Goal: Task Accomplishment & Management: Use online tool/utility

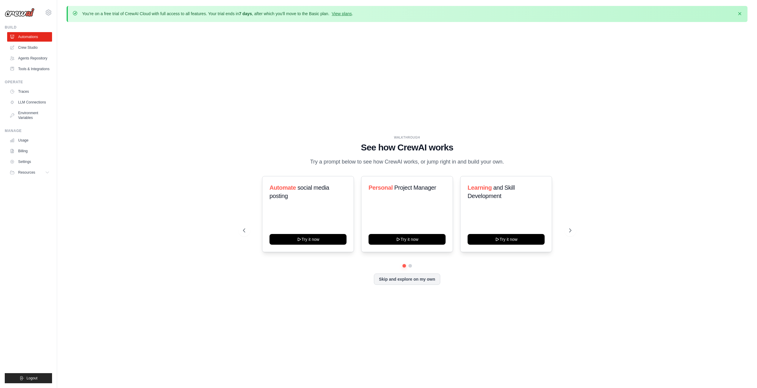
click at [161, 89] on div "WALKTHROUGH See how [PERSON_NAME] works Try a prompt below to see how [PERSON_N…" at bounding box center [407, 215] width 681 height 376
click at [559, 109] on div "WALKTHROUGH See how [PERSON_NAME] works Try a prompt below to see how [PERSON_N…" at bounding box center [407, 215] width 681 height 376
click at [305, 193] on h3 "Automate social media posting" at bounding box center [307, 192] width 77 height 17
click at [681, 133] on div "WALKTHROUGH See how [PERSON_NAME] works Try a prompt below to see how [PERSON_N…" at bounding box center [407, 215] width 681 height 376
click at [716, 201] on div "WALKTHROUGH See how [PERSON_NAME] works Try a prompt below to see how [PERSON_N…" at bounding box center [407, 215] width 681 height 376
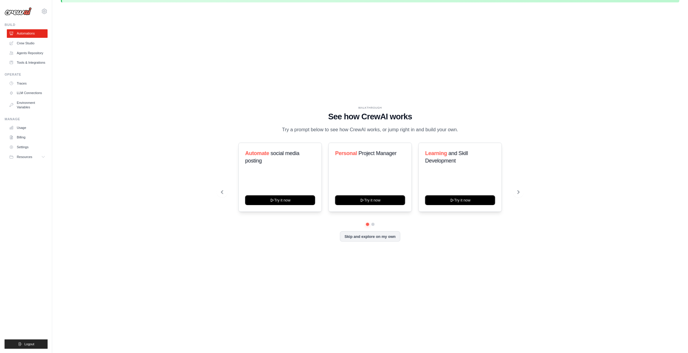
scroll to position [21, 0]
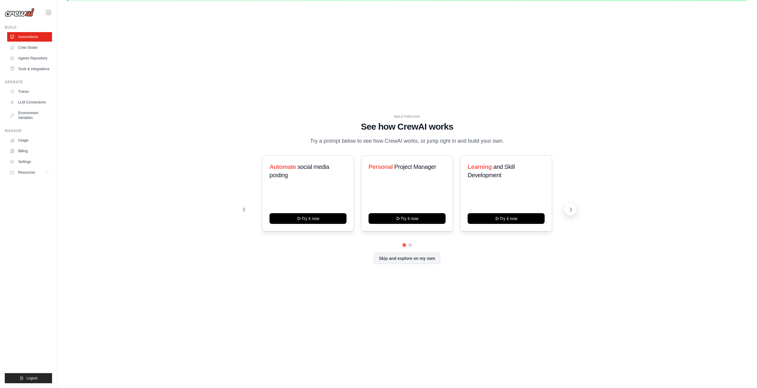
click at [572, 211] on icon at bounding box center [571, 210] width 6 height 6
click at [428, 262] on button "Skip and explore on my own" at bounding box center [407, 257] width 66 height 11
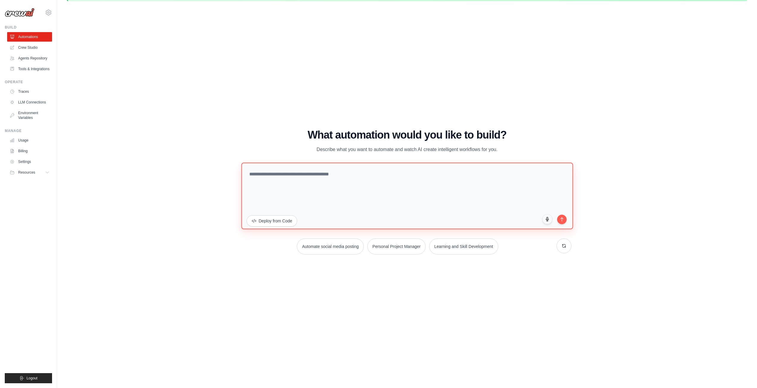
click at [351, 177] on textarea at bounding box center [407, 195] width 332 height 67
click at [325, 178] on textarea at bounding box center [407, 195] width 332 height 67
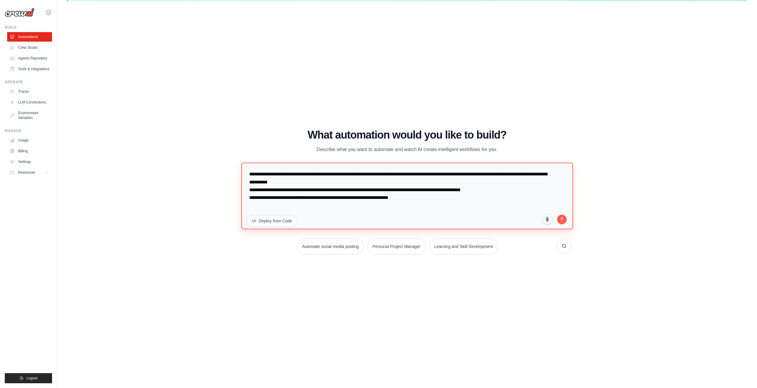
click at [478, 176] on textarea "**********" at bounding box center [407, 195] width 332 height 67
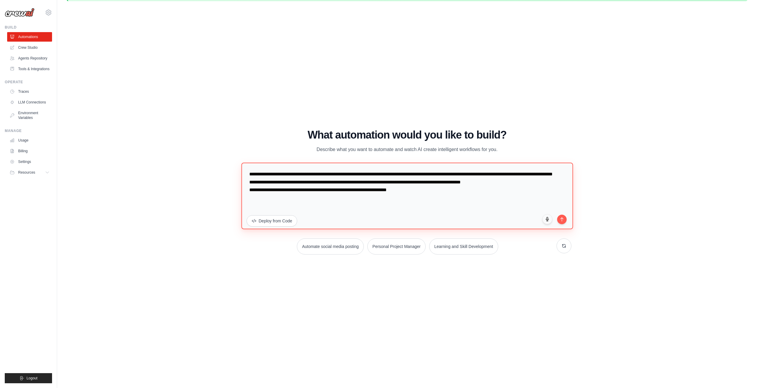
paste textarea "**********"
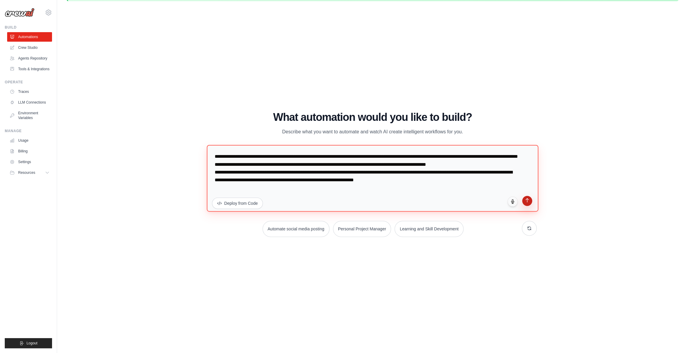
type textarea "**********"
click at [529, 200] on icon "submit" at bounding box center [527, 200] width 5 height 5
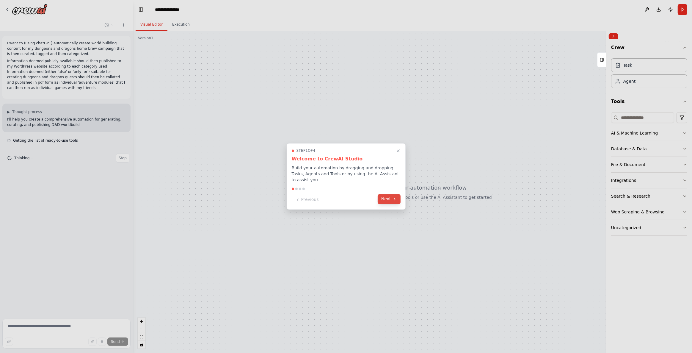
click at [390, 198] on button "Next" at bounding box center [389, 199] width 23 height 10
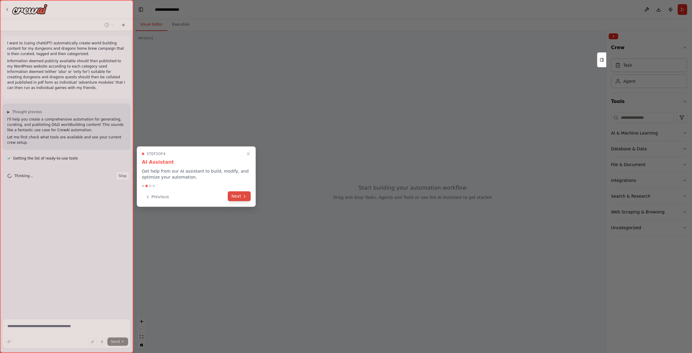
click at [238, 198] on button "Next" at bounding box center [239, 196] width 23 height 10
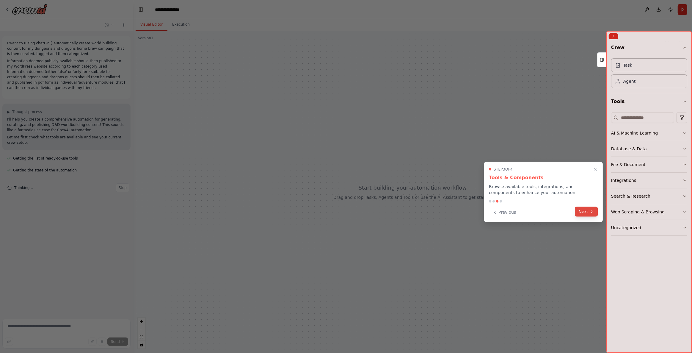
click at [586, 216] on button "Next" at bounding box center [586, 212] width 23 height 10
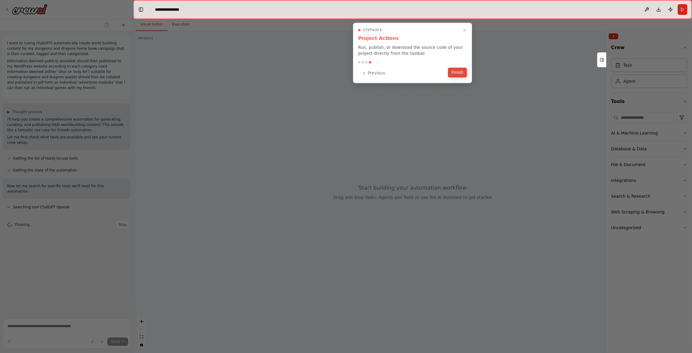
click at [463, 73] on button "Finish" at bounding box center [457, 73] width 19 height 10
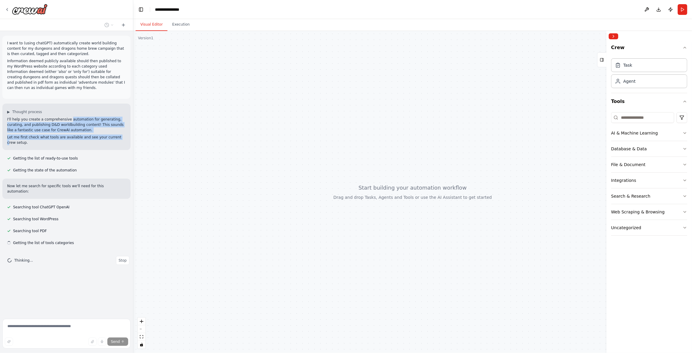
drag, startPoint x: 108, startPoint y: 139, endPoint x: 64, endPoint y: 119, distance: 47.9
click at [64, 119] on div "I'll help you create a comprehensive automation for generating, curating, and p…" at bounding box center [66, 131] width 119 height 29
click at [93, 137] on p "Let me first check what tools are available and see your current crew setup." at bounding box center [66, 139] width 119 height 11
drag, startPoint x: 111, startPoint y: 140, endPoint x: 56, endPoint y: 113, distance: 62.0
click at [57, 113] on div "▶ Thought process I'll help you create a comprehensive automation for generatin…" at bounding box center [66, 126] width 128 height 46
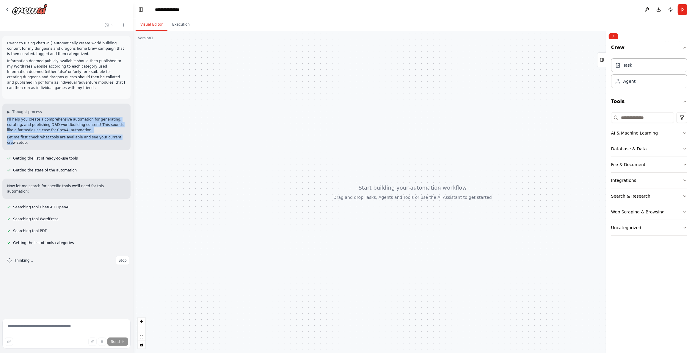
drag, startPoint x: 55, startPoint y: 113, endPoint x: 57, endPoint y: 119, distance: 6.1
click at [55, 113] on div "▶ Thought process" at bounding box center [66, 111] width 119 height 5
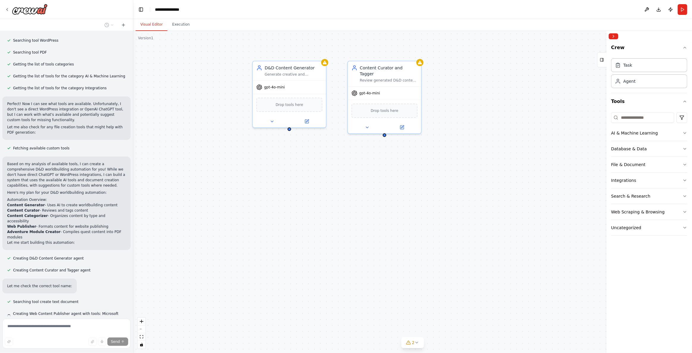
scroll to position [190, 0]
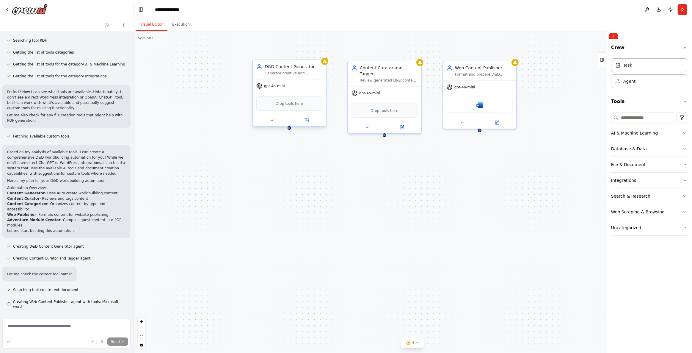
click at [277, 88] on span "gpt-4o-mini" at bounding box center [274, 86] width 21 height 5
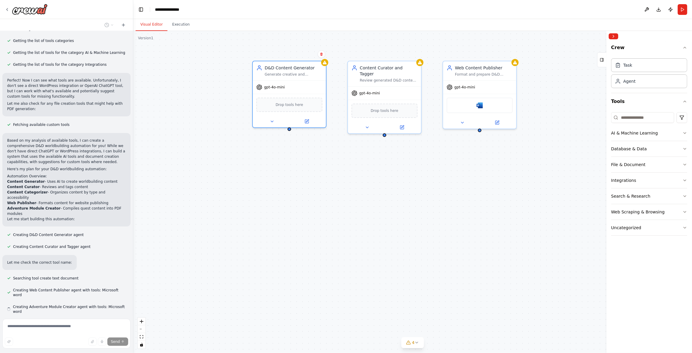
scroll to position [202, 0]
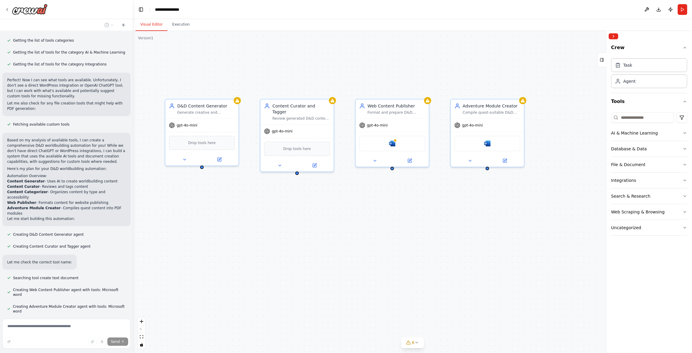
drag, startPoint x: 333, startPoint y: 191, endPoint x: 249, endPoint y: 232, distance: 93.4
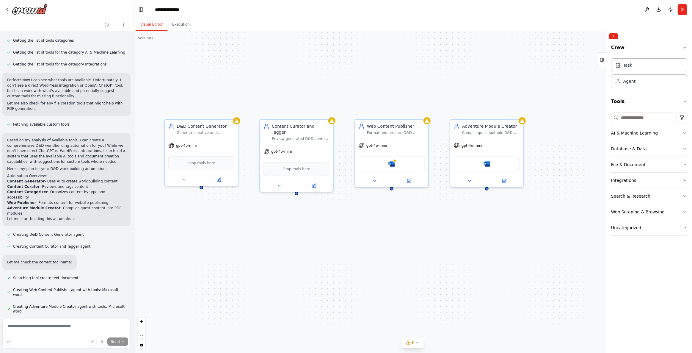
drag, startPoint x: 379, startPoint y: 218, endPoint x: 379, endPoint y: 236, distance: 17.5
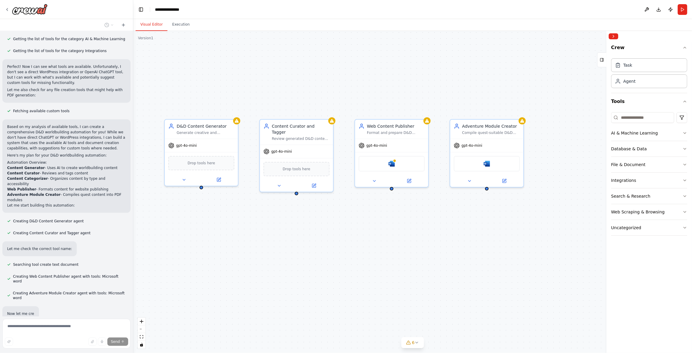
scroll to position [234, 0]
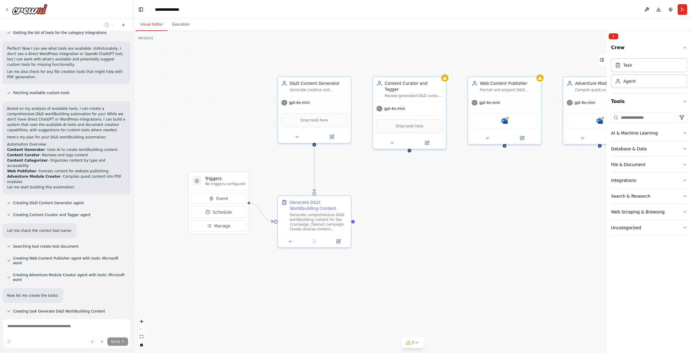
drag, startPoint x: 309, startPoint y: 284, endPoint x: 422, endPoint y: 241, distance: 120.9
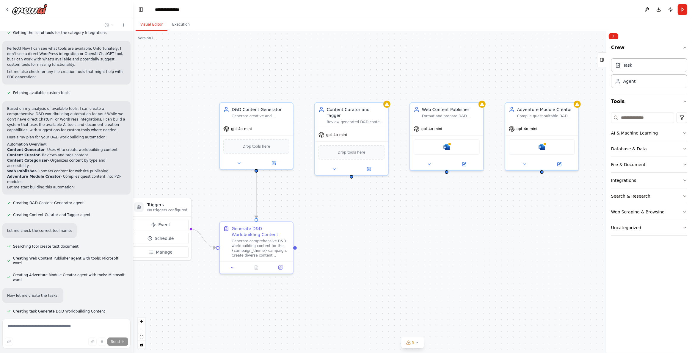
drag, startPoint x: 476, startPoint y: 203, endPoint x: 421, endPoint y: 218, distance: 56.4
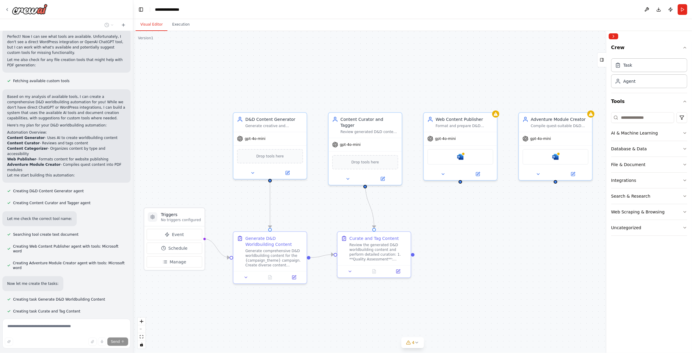
drag, startPoint x: 476, startPoint y: 256, endPoint x: 490, endPoint y: 264, distance: 16.5
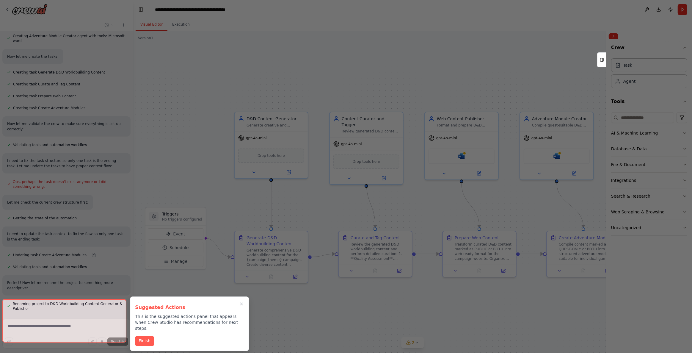
scroll to position [473, 0]
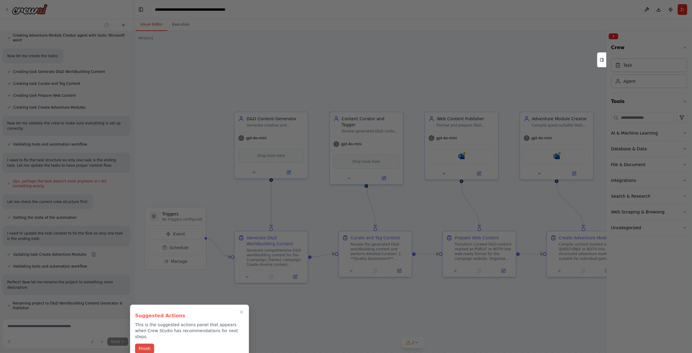
click at [144, 346] on button "Finish" at bounding box center [144, 349] width 19 height 10
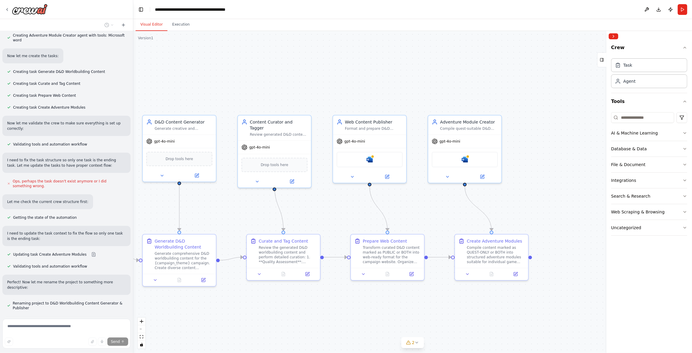
drag, startPoint x: 406, startPoint y: 305, endPoint x: 298, endPoint y: 308, distance: 107.4
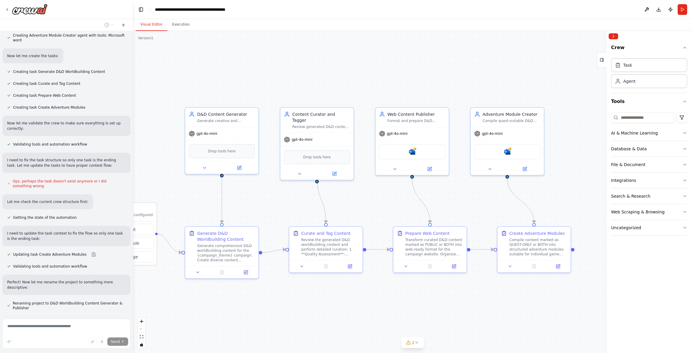
drag, startPoint x: 274, startPoint y: 312, endPoint x: 334, endPoint y: 305, distance: 60.3
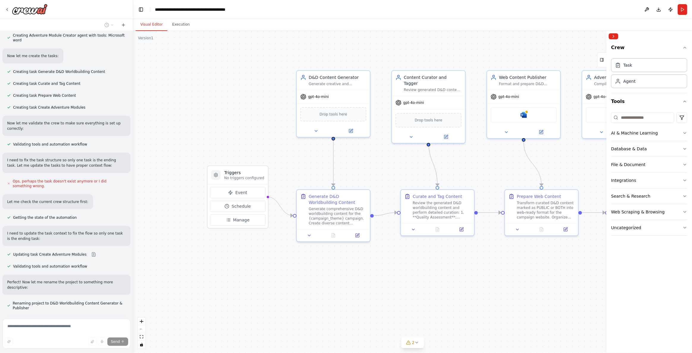
drag, startPoint x: 247, startPoint y: 307, endPoint x: 356, endPoint y: 271, distance: 115.0
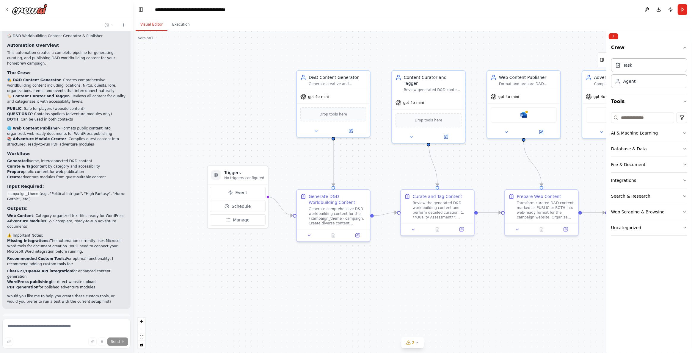
scroll to position [794, 0]
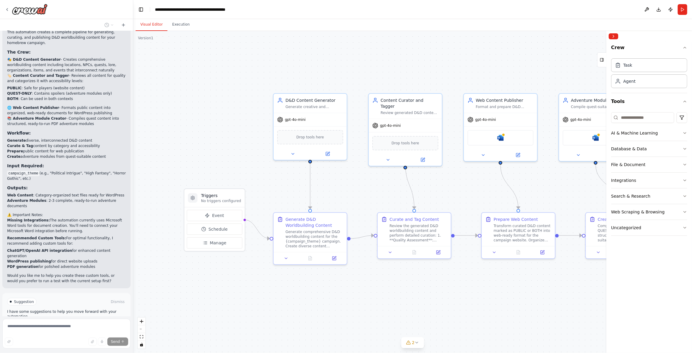
drag, startPoint x: 511, startPoint y: 250, endPoint x: 488, endPoint y: 276, distance: 34.1
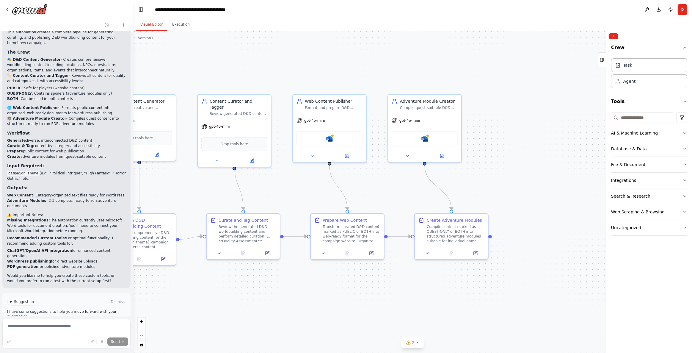
drag, startPoint x: 475, startPoint y: 190, endPoint x: 359, endPoint y: 170, distance: 117.8
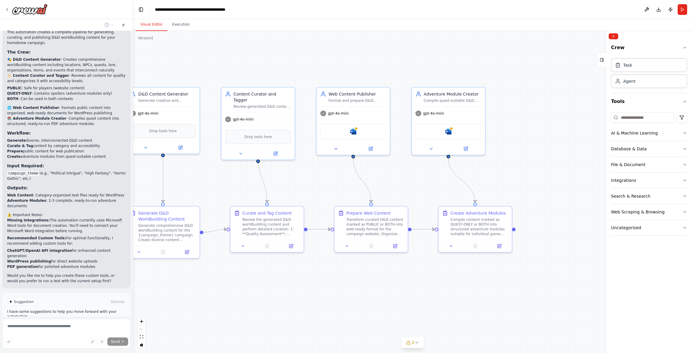
drag, startPoint x: 308, startPoint y: 172, endPoint x: 344, endPoint y: 175, distance: 35.2
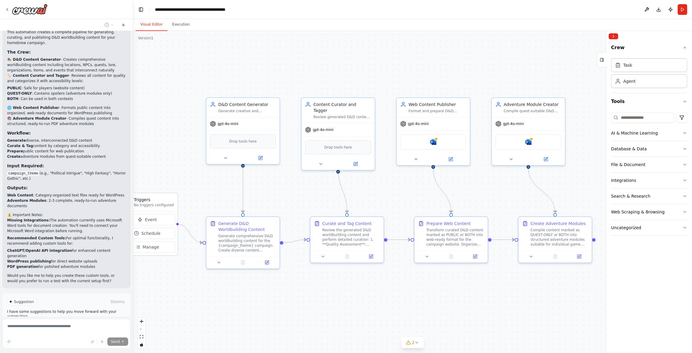
drag, startPoint x: 338, startPoint y: 175, endPoint x: 385, endPoint y: 183, distance: 47.9
click at [1, 326] on button "Toggle Sidebar" at bounding box center [0, 176] width 5 height 353
drag, startPoint x: 29, startPoint y: 171, endPoint x: 51, endPoint y: 208, distance: 43.4
drag, startPoint x: 75, startPoint y: 191, endPoint x: 46, endPoint y: 171, distance: 35.2
click at [46, 171] on div "Excellent! I've successfully created your D&D worldbuilding automation. Here's …" at bounding box center [66, 141] width 119 height 283
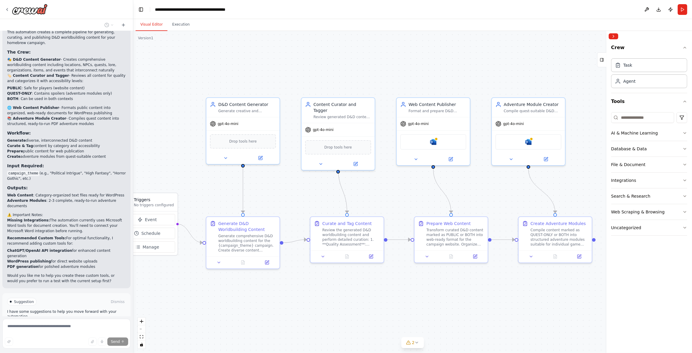
click at [86, 235] on p "Recommended Custom Tools: For optimal functionality, I recommend adding custom …" at bounding box center [66, 240] width 119 height 11
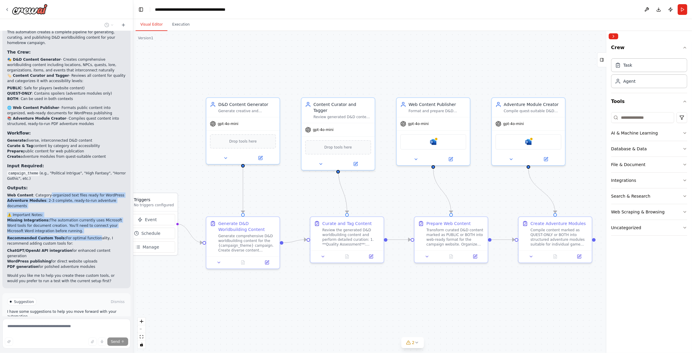
drag, startPoint x: 87, startPoint y: 197, endPoint x: 45, endPoint y: 162, distance: 54.1
click at [41, 156] on div "Excellent! I've successfully created your D&D worldbuilding automation. Here's …" at bounding box center [66, 141] width 119 height 283
click at [79, 217] on p "Missing Integrations: The automation currently uses Microsoft Word tools for do…" at bounding box center [66, 225] width 119 height 16
drag, startPoint x: 83, startPoint y: 204, endPoint x: 53, endPoint y: 157, distance: 55.9
click at [53, 157] on div "Excellent! I've successfully created your D&D worldbuilding automation. Here's …" at bounding box center [66, 141] width 119 height 283
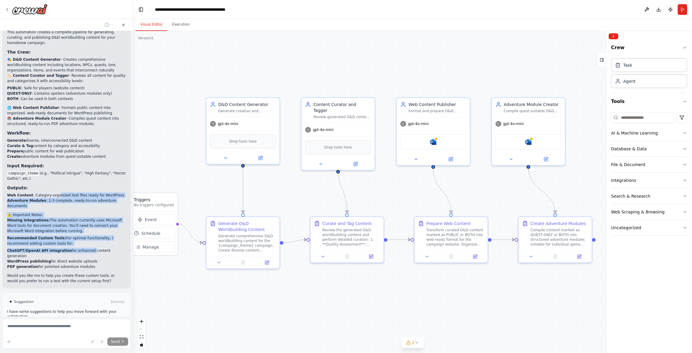
click at [79, 235] on p "Recommended Custom Tools: For optimal functionality, I recommend adding custom …" at bounding box center [66, 240] width 119 height 11
drag, startPoint x: 76, startPoint y: 211, endPoint x: 21, endPoint y: 153, distance: 80.4
click at [21, 153] on div "Excellent! I've successfully created your D&D worldbuilding automation. Here's …" at bounding box center [66, 141] width 119 height 283
click at [62, 248] on strong "ChatGPT/OpenAI API integration" at bounding box center [39, 250] width 65 height 4
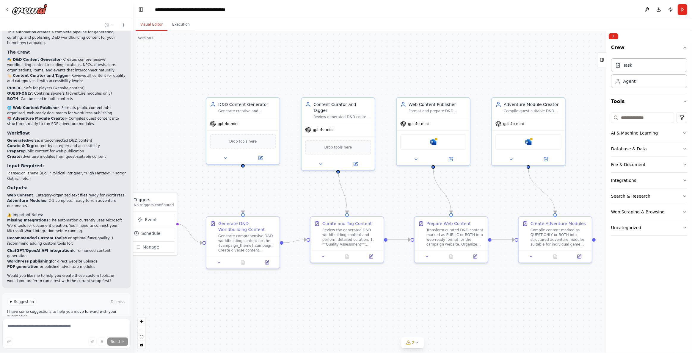
drag, startPoint x: 84, startPoint y: 218, endPoint x: 47, endPoint y: 180, distance: 53.6
click at [54, 185] on div "Excellent! I've successfully created your D&D worldbuilding automation. Here's …" at bounding box center [66, 141] width 119 height 283
click at [71, 235] on p "Recommended Custom Tools: For optimal functionality, I recommend adding custom …" at bounding box center [66, 240] width 119 height 11
drag, startPoint x: 86, startPoint y: 215, endPoint x: 46, endPoint y: 186, distance: 49.4
click at [46, 183] on div "Excellent! I've successfully created your D&D worldbuilding automation. Here's …" at bounding box center [66, 141] width 119 height 283
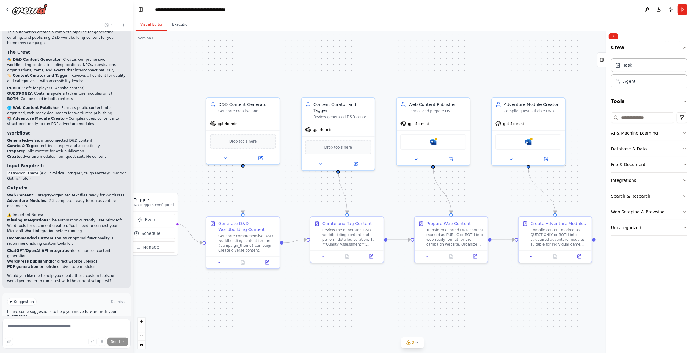
click at [72, 258] on li "WordPress publishing for direct website uploads" at bounding box center [66, 260] width 119 height 5
drag, startPoint x: 87, startPoint y: 218, endPoint x: 66, endPoint y: 201, distance: 27.3
click at [67, 202] on div "Excellent! I've successfully created your D&D worldbuilding automation. Here's …" at bounding box center [66, 141] width 119 height 283
click at [92, 264] on li "PDF generation for polished adventure modules" at bounding box center [66, 266] width 119 height 5
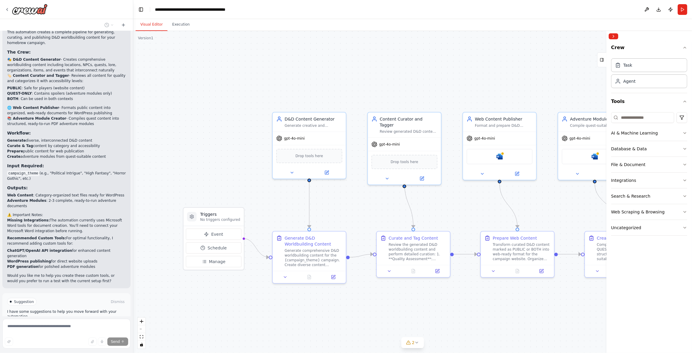
drag, startPoint x: 203, startPoint y: 129, endPoint x: 269, endPoint y: 143, distance: 67.9
click at [216, 238] on button "Event" at bounding box center [214, 233] width 56 height 11
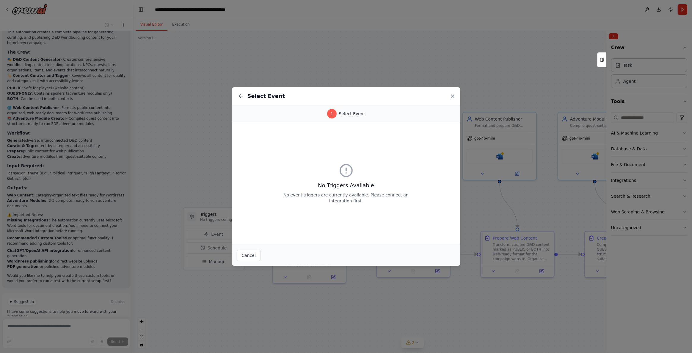
click at [453, 96] on icon at bounding box center [453, 96] width 6 height 6
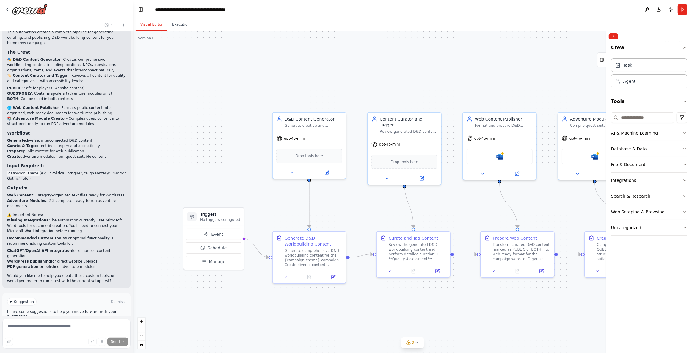
click at [254, 75] on div ".deletable-edge-delete-btn { width: 20px; height: 20px; border: 0px solid #ffff…" at bounding box center [412, 192] width 559 height 322
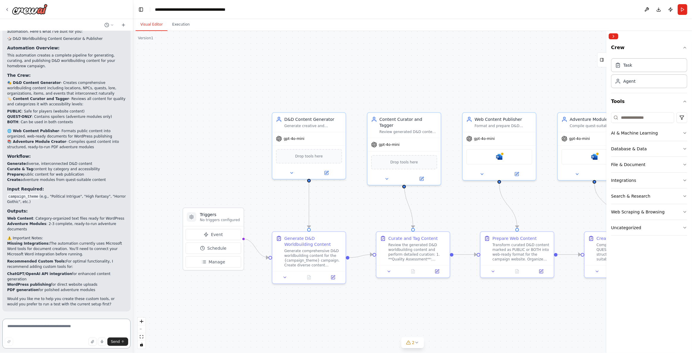
click at [68, 321] on textarea at bounding box center [66, 334] width 128 height 30
click at [47, 327] on textarea at bounding box center [66, 334] width 128 height 30
type textarea "**********"
click at [485, 335] on div ".deletable-edge-delete-btn { width: 20px; height: 20px; border: 0px solid #ffff…" at bounding box center [412, 192] width 559 height 322
click at [229, 89] on div ".deletable-edge-delete-btn { width: 20px; height: 20px; border: 0px solid #ffff…" at bounding box center [412, 192] width 559 height 322
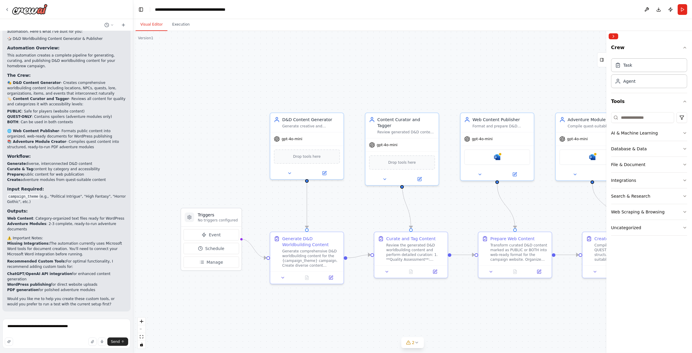
click at [229, 94] on div ".deletable-edge-delete-btn { width: 20px; height: 20px; border: 0px solid #ffff…" at bounding box center [412, 192] width 559 height 322
click at [192, 181] on div ".deletable-edge-delete-btn { width: 20px; height: 20px; border: 0px solid #ffff…" at bounding box center [412, 192] width 559 height 322
click at [220, 235] on button "Event" at bounding box center [211, 234] width 56 height 11
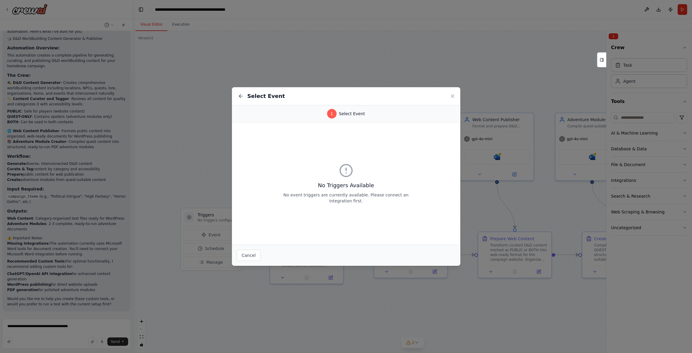
click at [321, 196] on p "No event triggers are currently available. Please connect an integration first." at bounding box center [346, 198] width 133 height 12
drag, startPoint x: 365, startPoint y: 204, endPoint x: 405, endPoint y: 208, distance: 39.7
click at [395, 208] on div "No Triggers Available No event triggers are currently available. Please connect…" at bounding box center [346, 183] width 228 height 122
drag, startPoint x: 405, startPoint y: 208, endPoint x: 287, endPoint y: 163, distance: 125.7
click at [288, 164] on div "No Triggers Available No event triggers are currently available. Please connect…" at bounding box center [346, 183] width 228 height 122
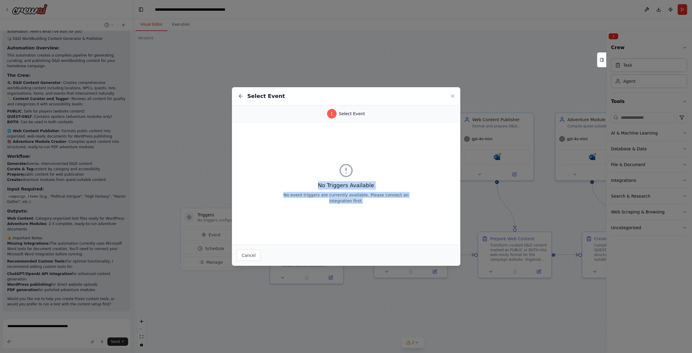
click at [356, 192] on p "No event triggers are currently available. Please connect an integration first." at bounding box center [346, 198] width 133 height 12
click at [379, 216] on div "No Triggers Available No event triggers are currently available. Please connect…" at bounding box center [346, 183] width 228 height 122
click at [247, 255] on button "Cancel" at bounding box center [249, 255] width 24 height 11
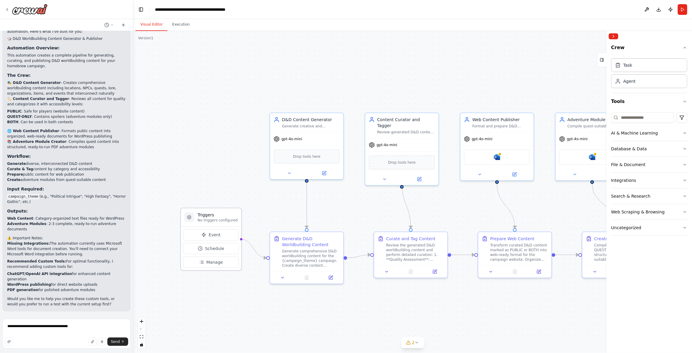
click at [190, 219] on icon at bounding box center [189, 217] width 5 height 5
click at [207, 219] on p "No triggers configured" at bounding box center [217, 220] width 40 height 5
click at [217, 247] on span "Schedule" at bounding box center [214, 248] width 19 height 6
select select "******"
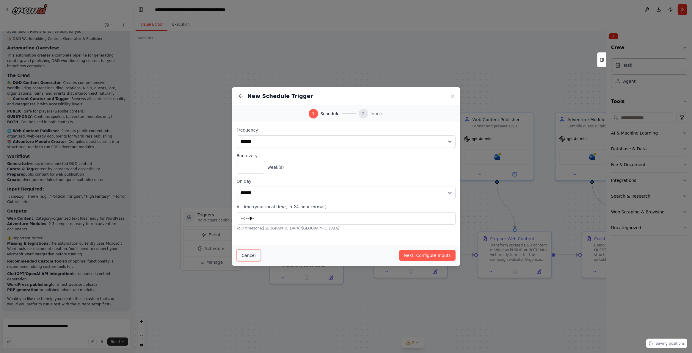
click at [249, 255] on button "Cancel" at bounding box center [249, 255] width 24 height 11
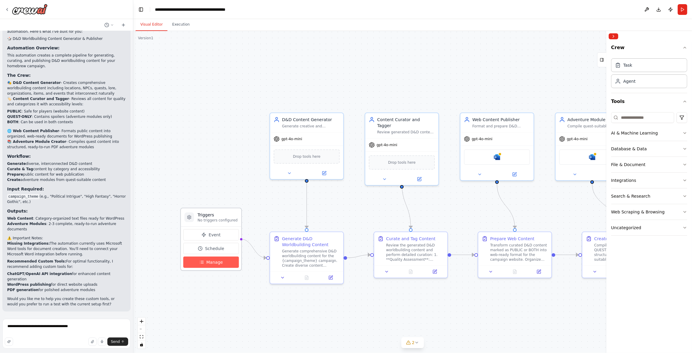
click at [212, 261] on span "Manage" at bounding box center [214, 262] width 17 height 6
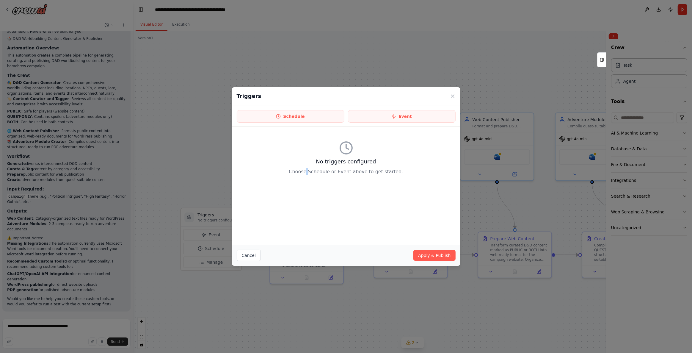
click at [313, 187] on div "No triggers configured Choose Schedule or Event above to get started." at bounding box center [346, 185] width 228 height 118
click at [293, 118] on button "Schedule" at bounding box center [291, 116] width 108 height 12
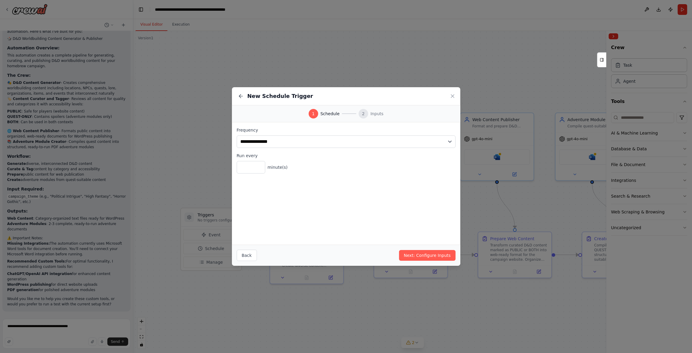
click at [326, 195] on div "**********" at bounding box center [346, 183] width 228 height 122
click at [377, 207] on div "**********" at bounding box center [346, 183] width 228 height 122
click at [246, 255] on button "Back" at bounding box center [247, 255] width 20 height 11
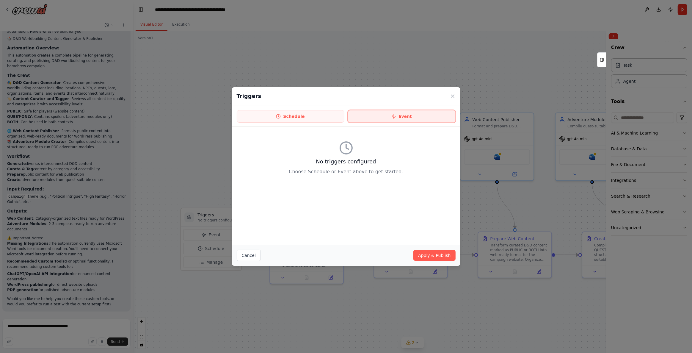
click at [413, 114] on button "Event" at bounding box center [402, 116] width 108 height 12
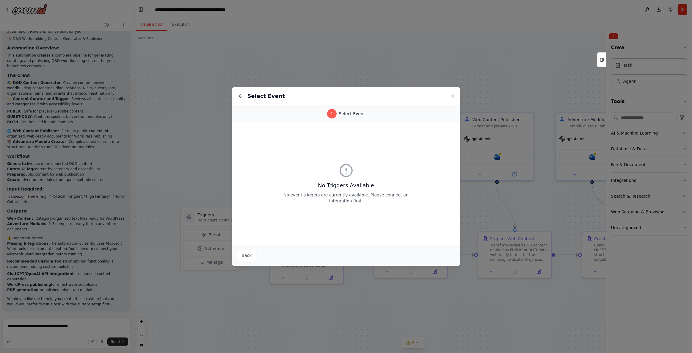
click at [410, 134] on div "No Triggers Available No event triggers are currently available. Please connect…" at bounding box center [346, 183] width 228 height 122
click at [368, 173] on div "No Triggers Available No event triggers are currently available. Please connect…" at bounding box center [346, 183] width 133 height 40
click at [381, 197] on p "No event triggers are currently available. Please connect an integration first." at bounding box center [346, 198] width 133 height 12
click at [336, 196] on p "No event triggers are currently available. Please connect an integration first." at bounding box center [346, 198] width 133 height 12
click at [253, 96] on h2 "Select Event" at bounding box center [266, 96] width 38 height 8
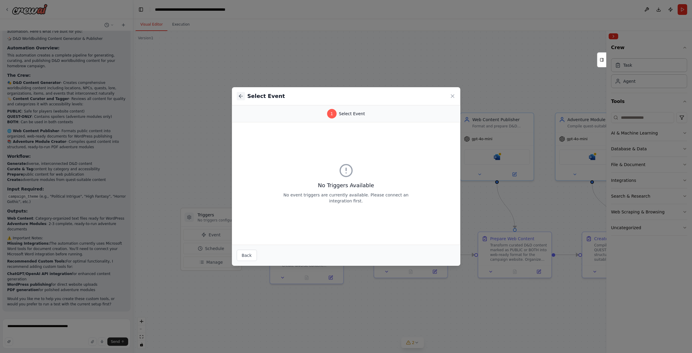
click at [241, 95] on icon at bounding box center [241, 96] width 6 height 6
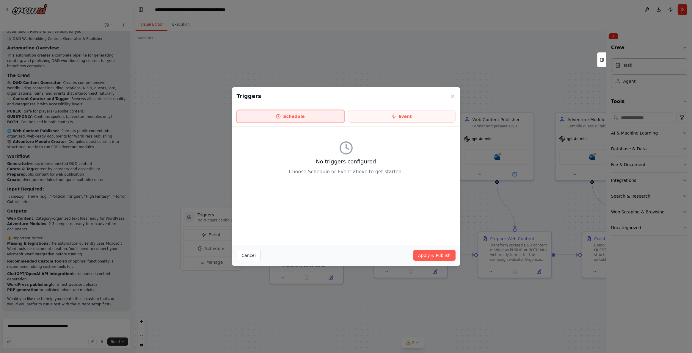
click at [285, 116] on button "Schedule" at bounding box center [291, 116] width 108 height 12
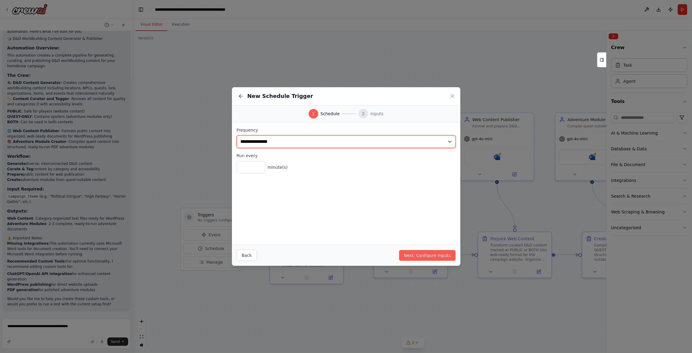
click at [309, 142] on select "**********" at bounding box center [346, 141] width 219 height 12
click at [338, 115] on span "Schedule" at bounding box center [330, 114] width 19 height 6
click at [317, 112] on div "1" at bounding box center [314, 114] width 10 height 10
drag, startPoint x: 336, startPoint y: 195, endPoint x: 278, endPoint y: 255, distance: 83.5
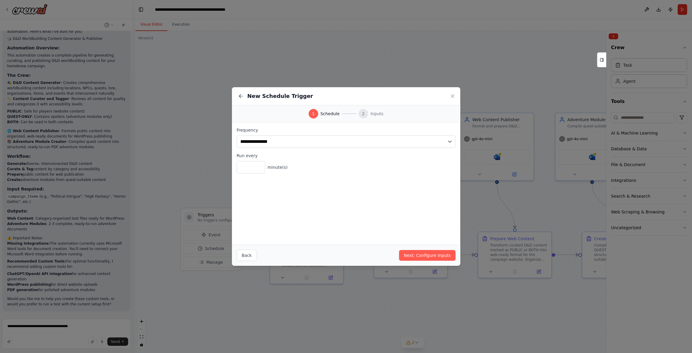
click at [338, 195] on div "**********" at bounding box center [346, 183] width 228 height 122
click at [247, 256] on button "Back" at bounding box center [247, 255] width 20 height 11
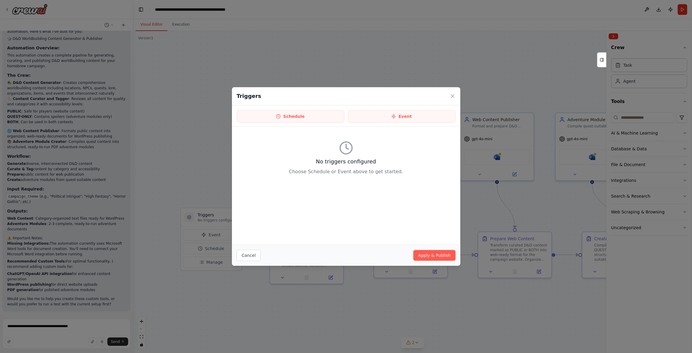
click at [211, 184] on div "Triggers Schedule Event No triggers configured Choose Schedule or Event above t…" at bounding box center [346, 176] width 692 height 353
click at [325, 173] on p "Choose Schedule or Event above to get started." at bounding box center [346, 171] width 219 height 7
drag, startPoint x: 364, startPoint y: 215, endPoint x: 292, endPoint y: 164, distance: 87.7
click at [268, 154] on div "No triggers configured Choose Schedule or Event above to get started." at bounding box center [346, 185] width 228 height 118
click at [362, 184] on div "No triggers configured Choose Schedule or Event above to get started." at bounding box center [346, 185] width 228 height 118
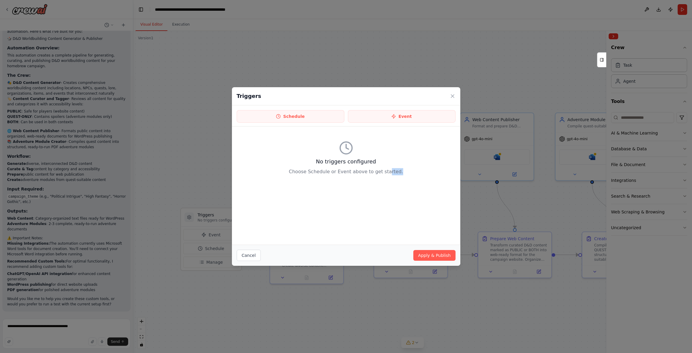
drag, startPoint x: 409, startPoint y: 181, endPoint x: 386, endPoint y: 178, distance: 23.1
click at [386, 178] on div "No triggers configured Choose Schedule or Event above to get started." at bounding box center [346, 158] width 219 height 54
click at [250, 258] on button "Cancel" at bounding box center [249, 255] width 24 height 11
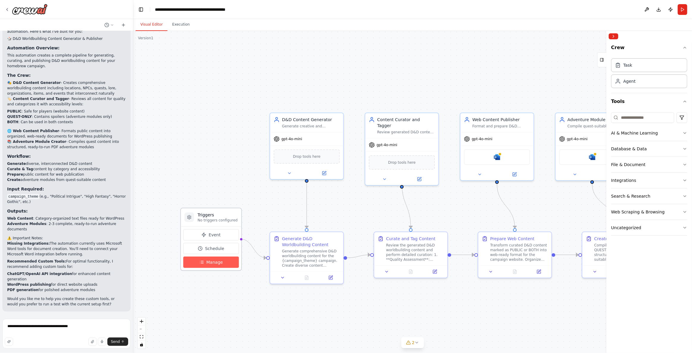
click at [222, 267] on button "Manage" at bounding box center [211, 261] width 56 height 11
click at [215, 262] on span "Manage" at bounding box center [214, 262] width 17 height 6
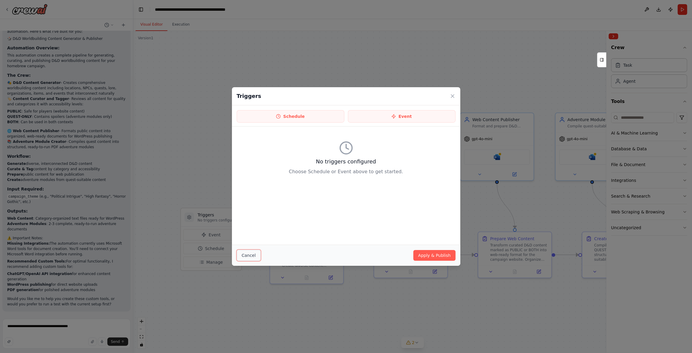
click at [247, 256] on button "Cancel" at bounding box center [249, 255] width 24 height 11
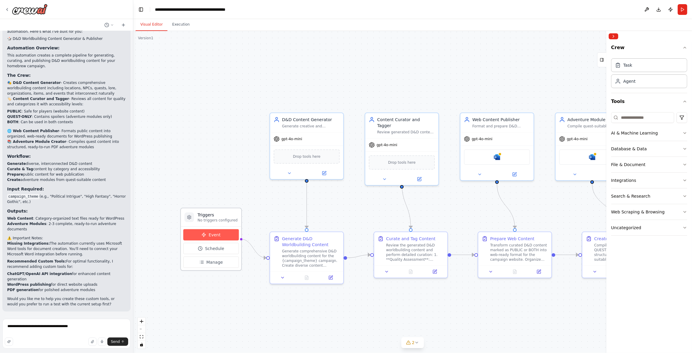
click at [216, 237] on span "Event" at bounding box center [215, 235] width 12 height 6
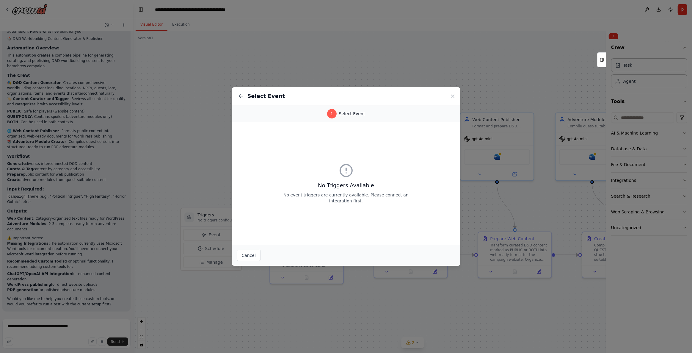
click at [330, 175] on div "No Triggers Available No event triggers are currently available. Please connect…" at bounding box center [346, 183] width 133 height 40
drag, startPoint x: 385, startPoint y: 196, endPoint x: 313, endPoint y: 150, distance: 84.8
click at [313, 150] on div "No Triggers Available No event triggers are currently available. Please connect…" at bounding box center [346, 183] width 228 height 122
click at [350, 182] on h3 "No Triggers Available" at bounding box center [346, 185] width 133 height 8
drag, startPoint x: 368, startPoint y: 206, endPoint x: 306, endPoint y: 145, distance: 87.7
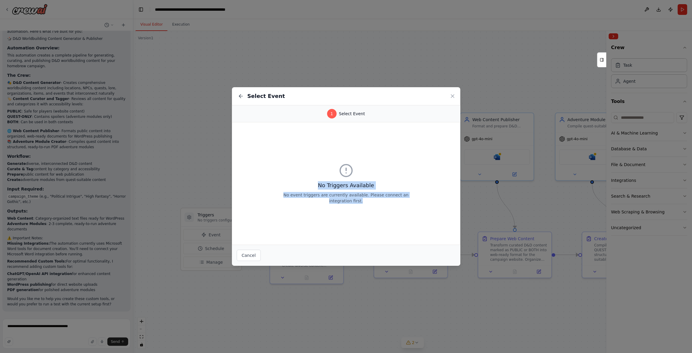
click at [306, 145] on div "No Triggers Available No event triggers are currently available. Please connect…" at bounding box center [346, 183] width 228 height 122
click at [242, 255] on button "Cancel" at bounding box center [249, 255] width 24 height 11
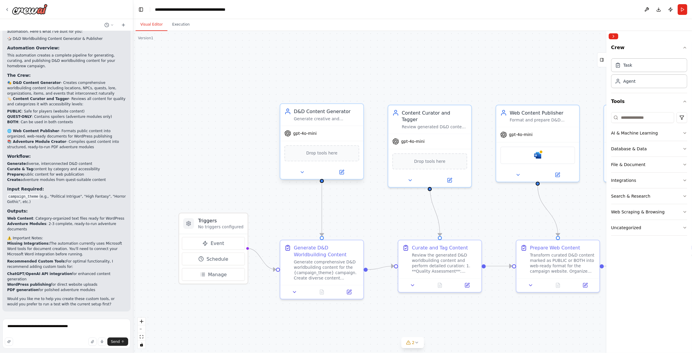
click at [324, 116] on div "Generate creative and engaging D&D worldbuilding content for {campaign_theme} i…" at bounding box center [326, 118] width 65 height 5
click at [320, 156] on div "Drop tools here" at bounding box center [321, 153] width 75 height 16
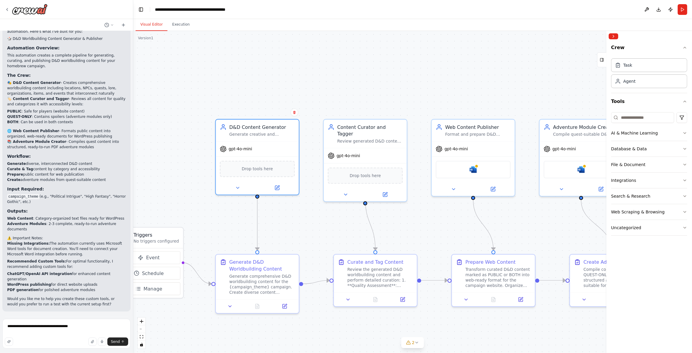
drag, startPoint x: 543, startPoint y: 63, endPoint x: 479, endPoint y: 77, distance: 66.1
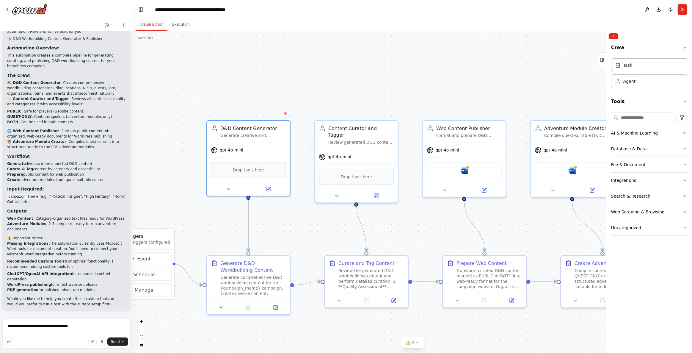
drag, startPoint x: 504, startPoint y: 79, endPoint x: 420, endPoint y: 93, distance: 85.7
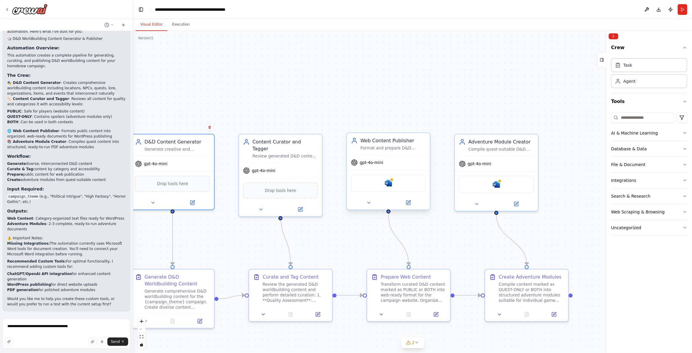
drag, startPoint x: 377, startPoint y: 184, endPoint x: 454, endPoint y: 140, distance: 89.5
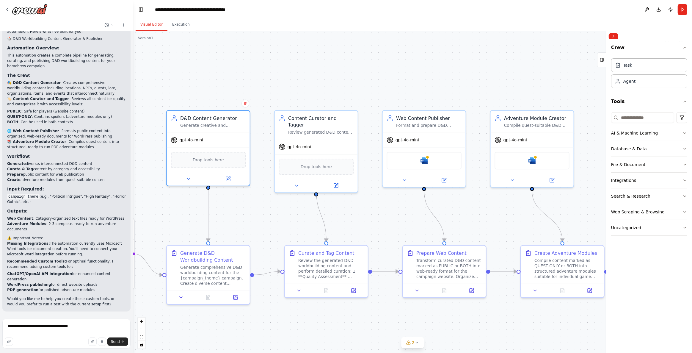
drag, startPoint x: 343, startPoint y: 212, endPoint x: 356, endPoint y: 209, distance: 12.8
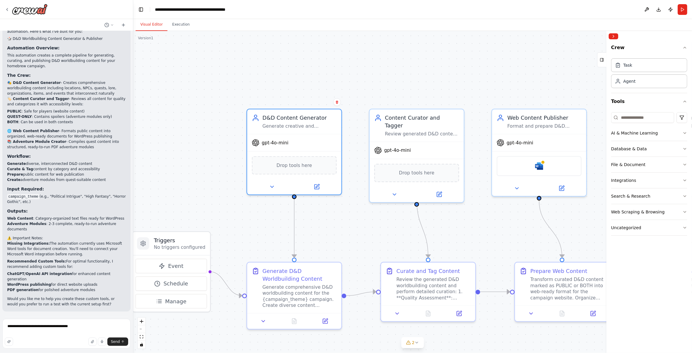
drag, startPoint x: 318, startPoint y: 221, endPoint x: 397, endPoint y: 206, distance: 80.0
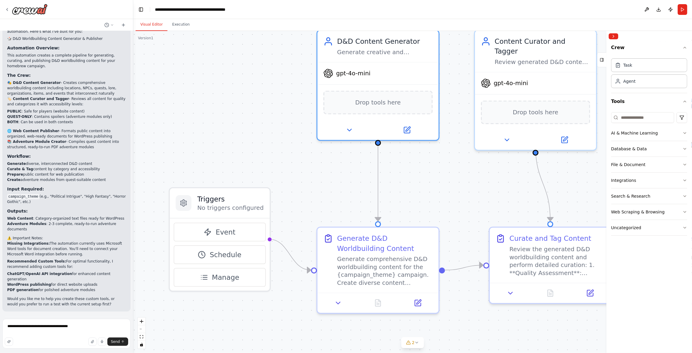
drag, startPoint x: 222, startPoint y: 199, endPoint x: 237, endPoint y: 155, distance: 46.4
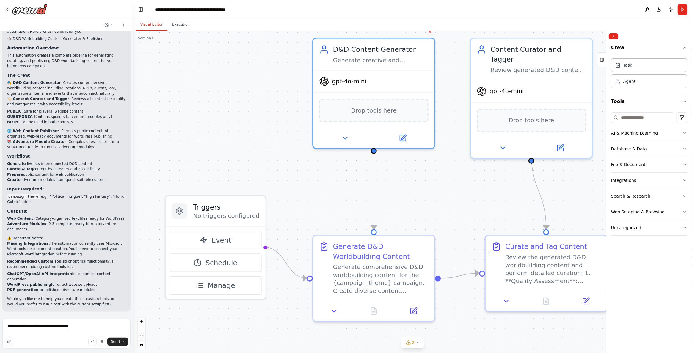
drag, startPoint x: 252, startPoint y: 130, endPoint x: 248, endPoint y: 138, distance: 8.8
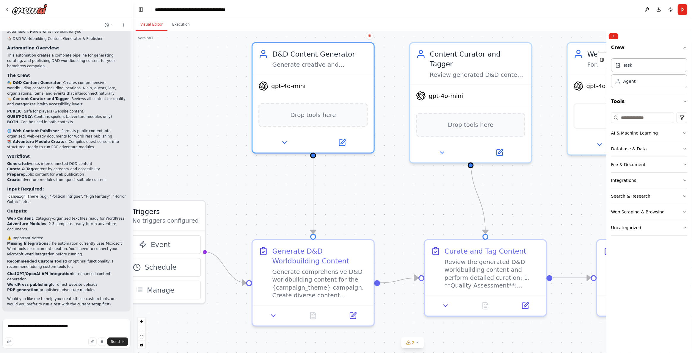
drag, startPoint x: 495, startPoint y: 186, endPoint x: 440, endPoint y: 190, distance: 55.2
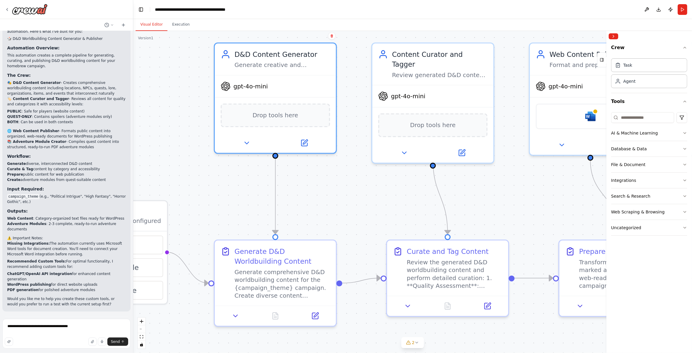
drag, startPoint x: 529, startPoint y: 195, endPoint x: 454, endPoint y: 193, distance: 75.3
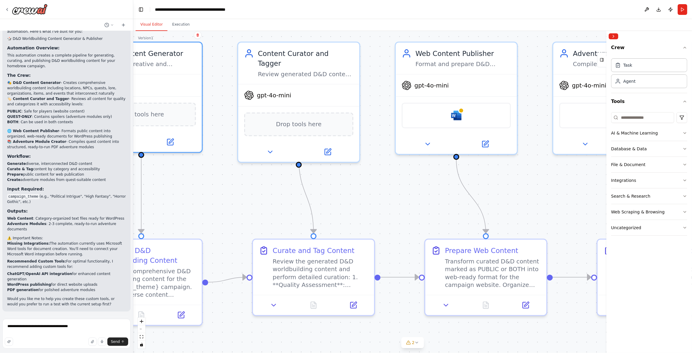
drag, startPoint x: 513, startPoint y: 194, endPoint x: 440, endPoint y: 194, distance: 73.2
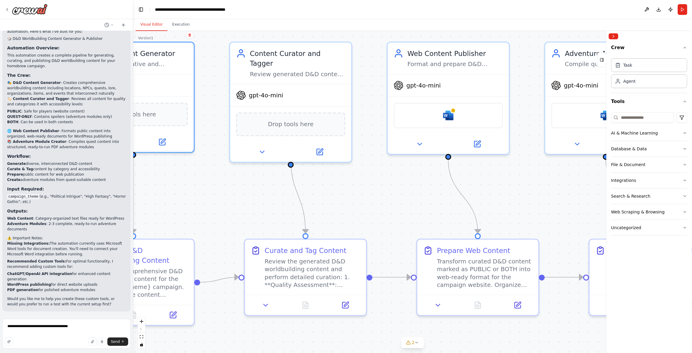
drag, startPoint x: 466, startPoint y: 195, endPoint x: 408, endPoint y: 197, distance: 58.0
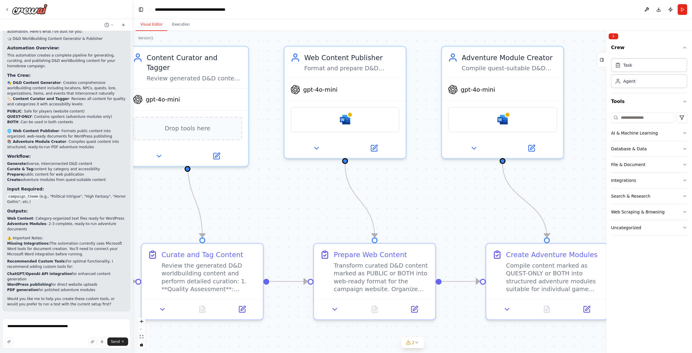
drag, startPoint x: 465, startPoint y: 197, endPoint x: 427, endPoint y: 198, distance: 37.8
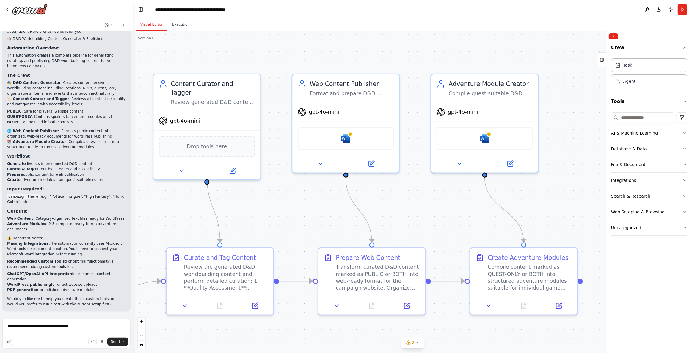
drag, startPoint x: 229, startPoint y: 204, endPoint x: 382, endPoint y: 209, distance: 153.2
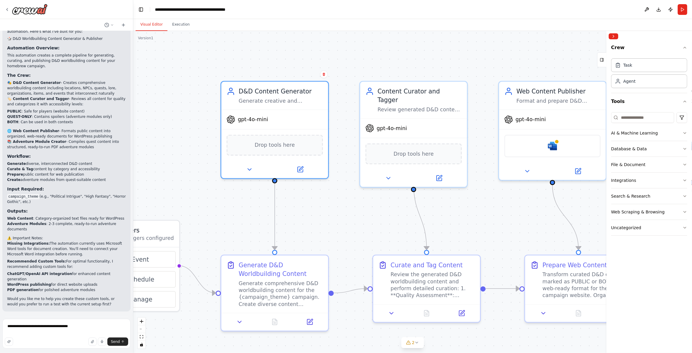
drag, startPoint x: 251, startPoint y: 215, endPoint x: 362, endPoint y: 222, distance: 110.8
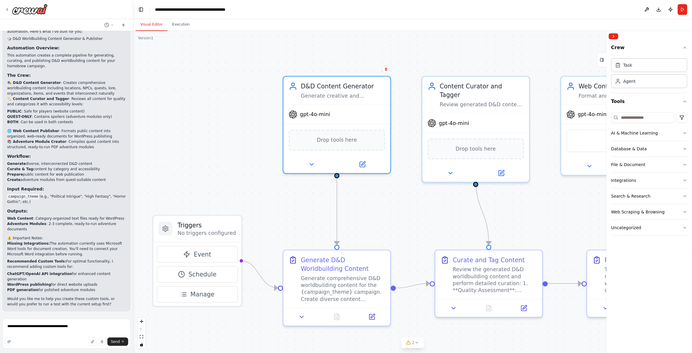
drag, startPoint x: 325, startPoint y: 233, endPoint x: 344, endPoint y: 227, distance: 19.7
click at [217, 123] on div ".deletable-edge-delete-btn { width: 20px; height: 20px; border: 0px solid #ffff…" at bounding box center [412, 192] width 559 height 322
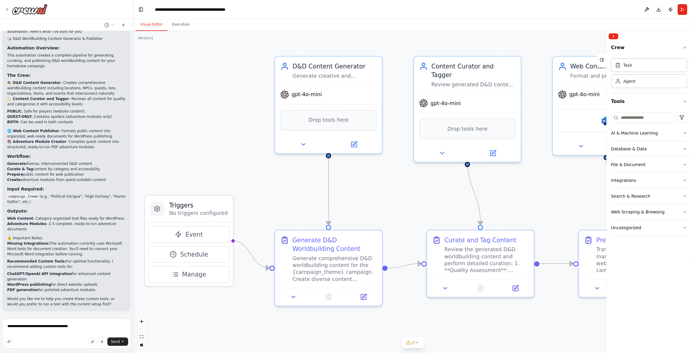
drag, startPoint x: 252, startPoint y: 166, endPoint x: 244, endPoint y: 146, distance: 21.6
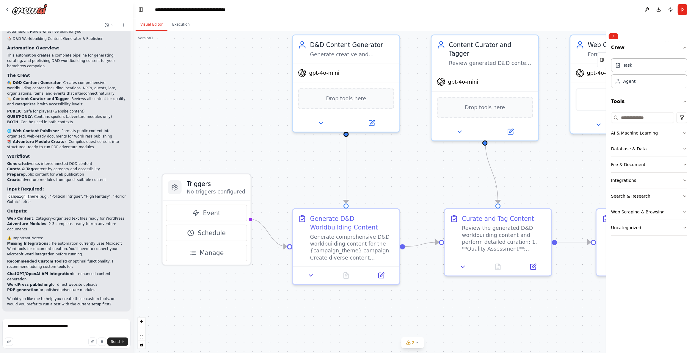
drag, startPoint x: 247, startPoint y: 184, endPoint x: 266, endPoint y: 161, distance: 29.5
click at [205, 115] on div ".deletable-edge-delete-btn { width: 20px; height: 20px; border: 0px solid #ffff…" at bounding box center [412, 192] width 559 height 322
drag, startPoint x: 232, startPoint y: 118, endPoint x: 216, endPoint y: 142, distance: 28.5
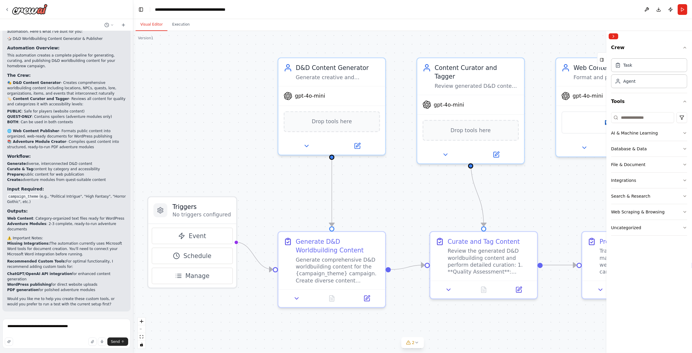
drag, startPoint x: 415, startPoint y: 196, endPoint x: 350, endPoint y: 217, distance: 68.7
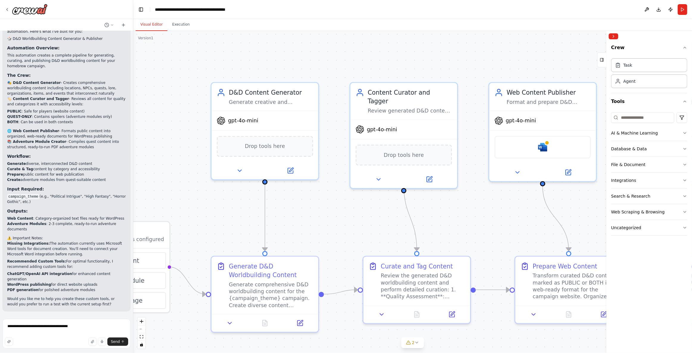
drag, startPoint x: 454, startPoint y: 225, endPoint x: 401, endPoint y: 253, distance: 59.3
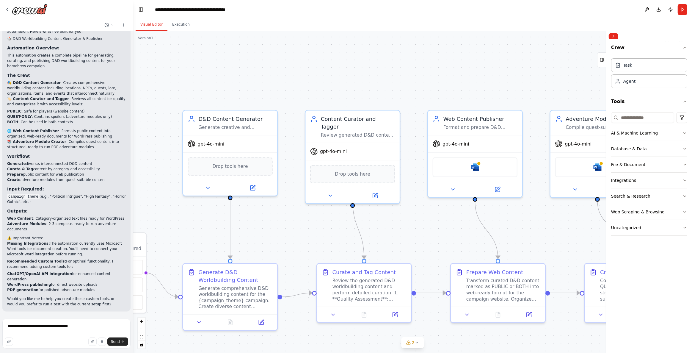
drag, startPoint x: 202, startPoint y: 216, endPoint x: 330, endPoint y: 242, distance: 130.8
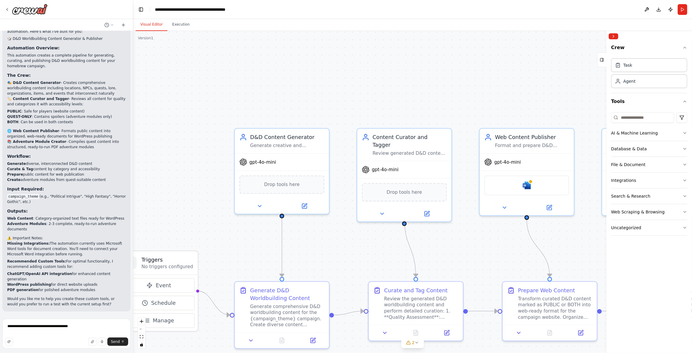
drag, startPoint x: 528, startPoint y: 253, endPoint x: 387, endPoint y: 229, distance: 143.4
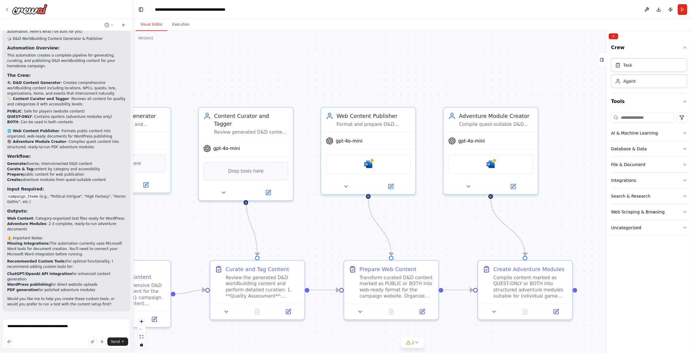
drag, startPoint x: 443, startPoint y: 234, endPoint x: 387, endPoint y: 232, distance: 56.5
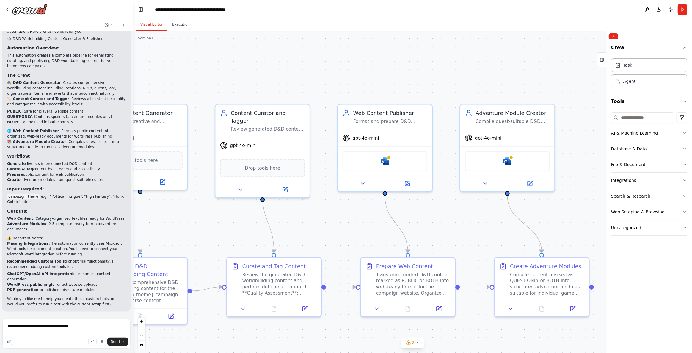
drag, startPoint x: 343, startPoint y: 227, endPoint x: 447, endPoint y: 213, distance: 104.7
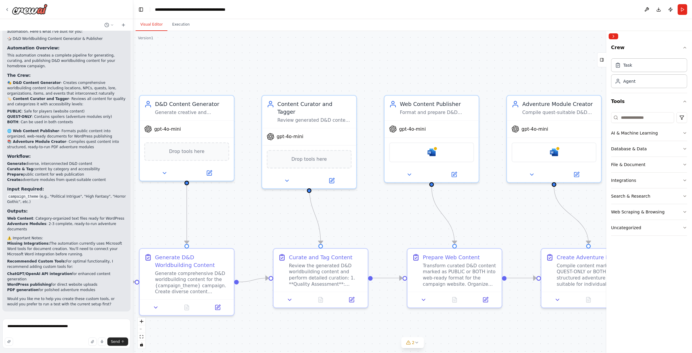
drag, startPoint x: 375, startPoint y: 199, endPoint x: 446, endPoint y: 202, distance: 71.7
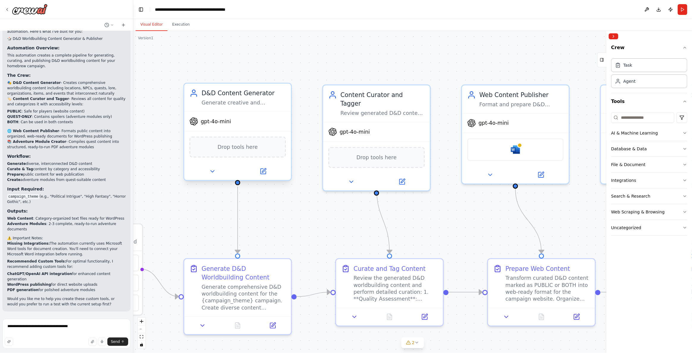
drag, startPoint x: 259, startPoint y: 175, endPoint x: 327, endPoint y: 170, distance: 68.3
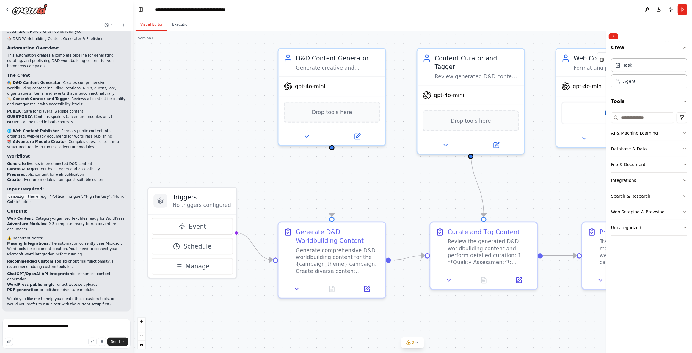
drag, startPoint x: 267, startPoint y: 217, endPoint x: 379, endPoint y: 177, distance: 118.5
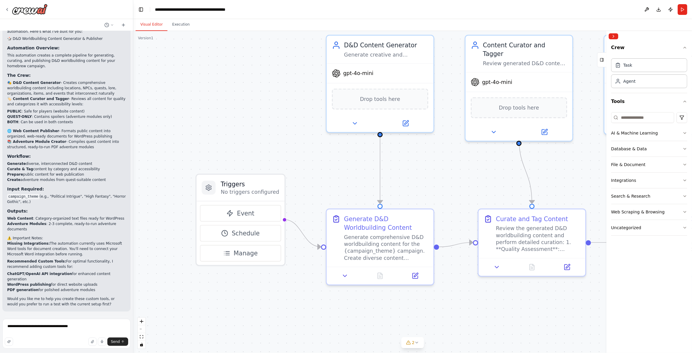
drag, startPoint x: 330, startPoint y: 147, endPoint x: 290, endPoint y: 176, distance: 49.5
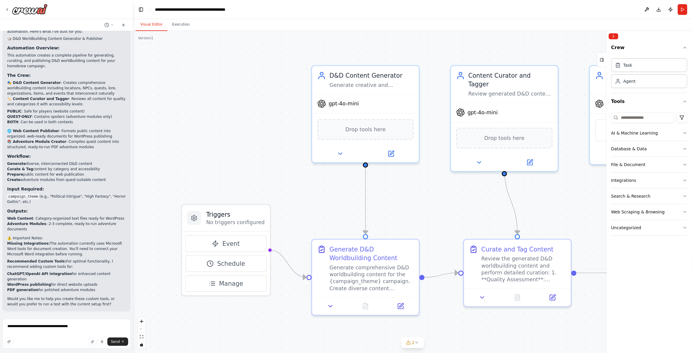
click at [266, 184] on div ".deletable-edge-delete-btn { width: 20px; height: 20px; border: 0px solid #ffff…" at bounding box center [412, 192] width 559 height 322
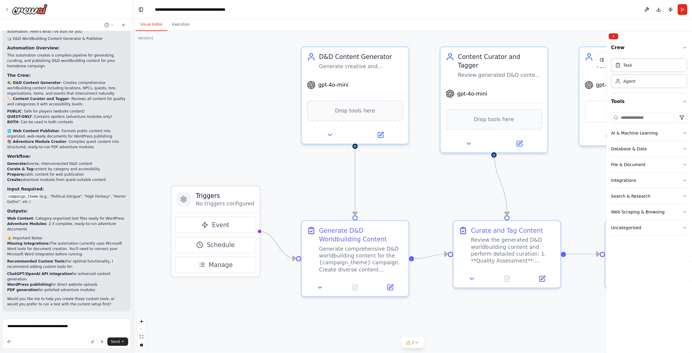
drag, startPoint x: 285, startPoint y: 191, endPoint x: 272, endPoint y: 167, distance: 26.6
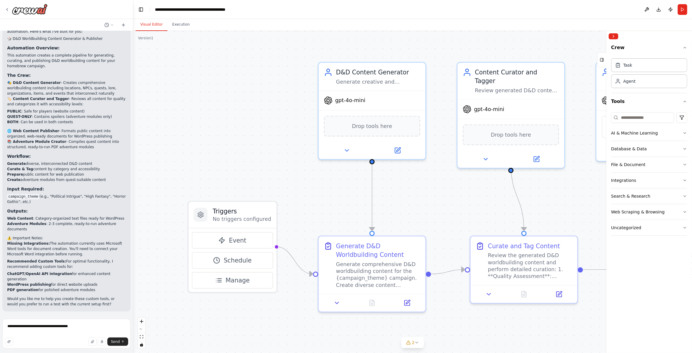
drag, startPoint x: 338, startPoint y: 200, endPoint x: 350, endPoint y: 174, distance: 29.1
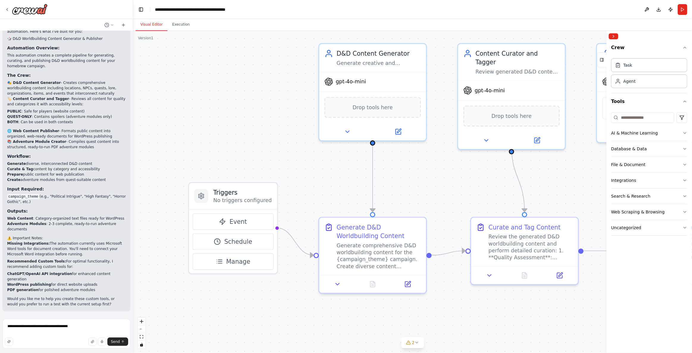
drag, startPoint x: 337, startPoint y: 178, endPoint x: 408, endPoint y: 175, distance: 71.4
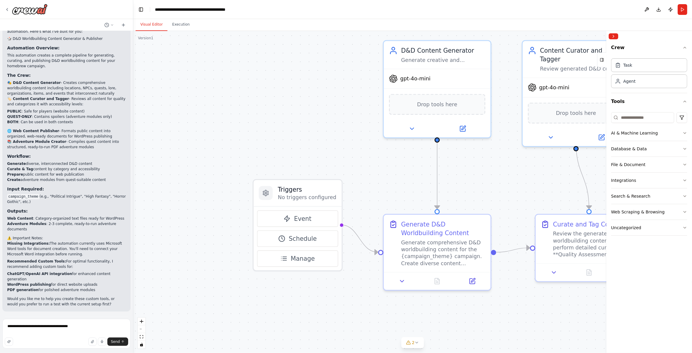
drag, startPoint x: 372, startPoint y: 200, endPoint x: 287, endPoint y: 192, distance: 86.0
